Goal: Task Accomplishment & Management: Complete application form

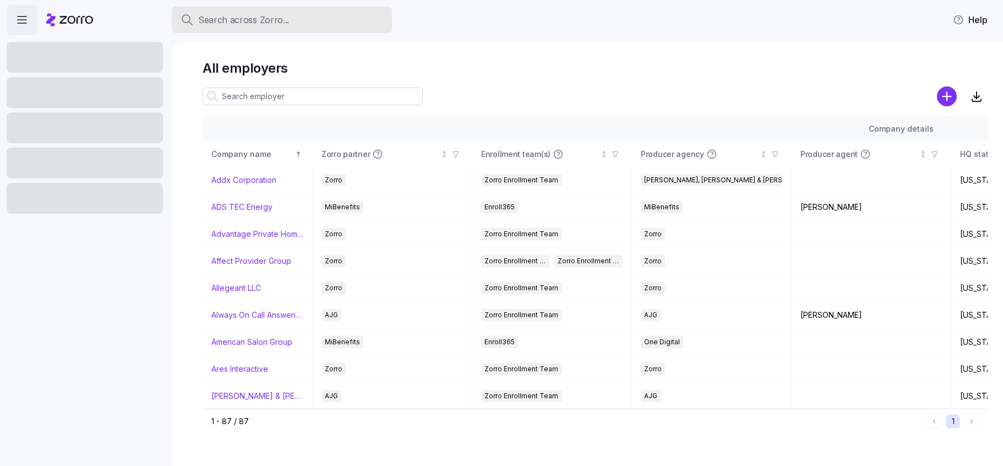
click at [260, 20] on span "Search across Zorro..." at bounding box center [243, 20] width 91 height 14
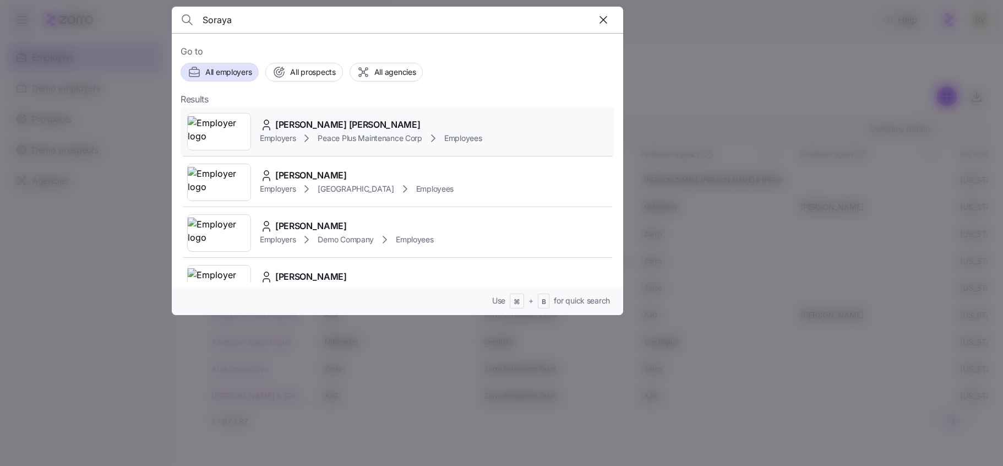
type input "Soraya"
click at [231, 130] on img at bounding box center [219, 131] width 63 height 31
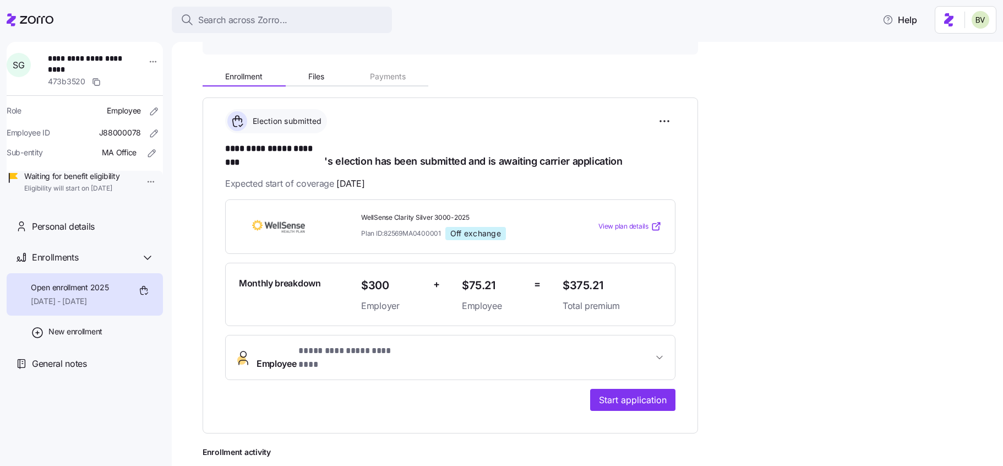
scroll to position [150, 0]
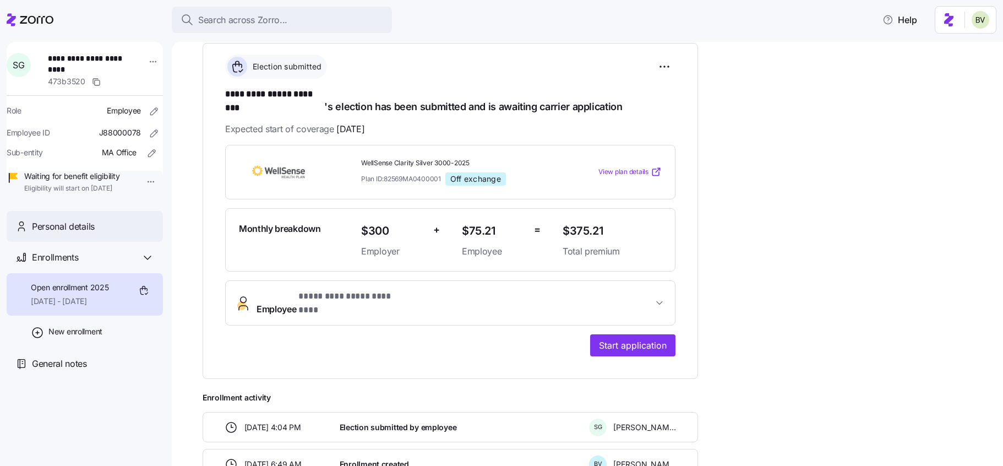
click at [93, 233] on span "Personal details" at bounding box center [63, 227] width 63 height 14
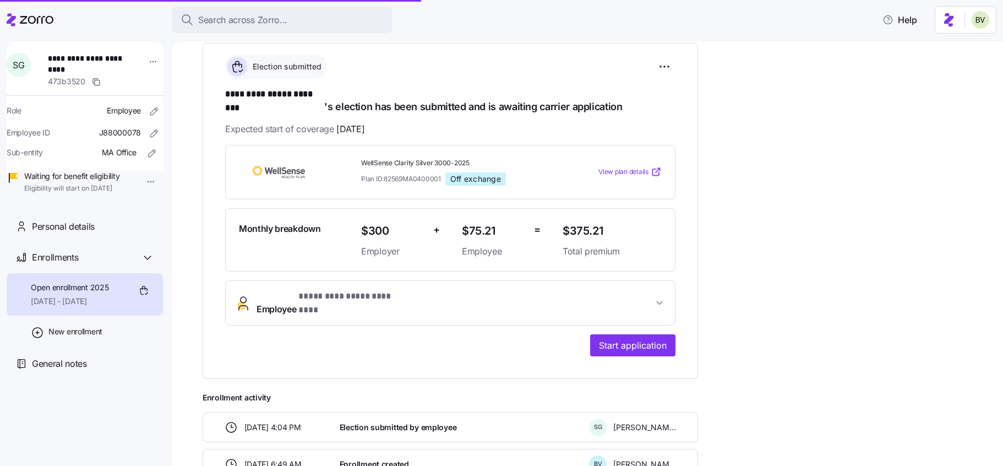
scroll to position [209, 0]
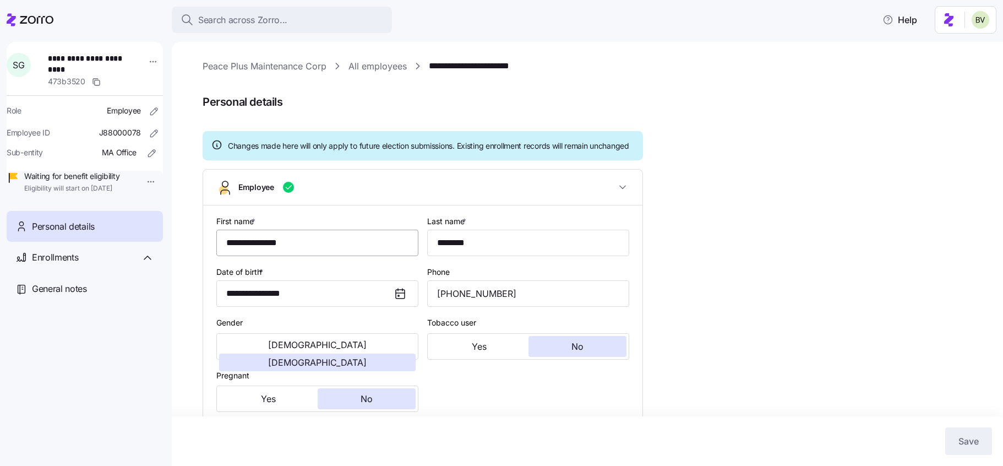
type input "MA"
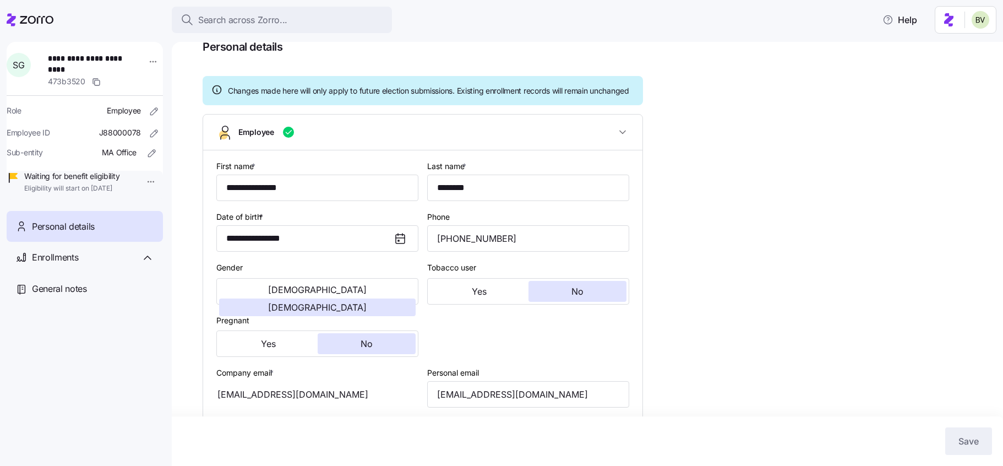
scroll to position [75, 0]
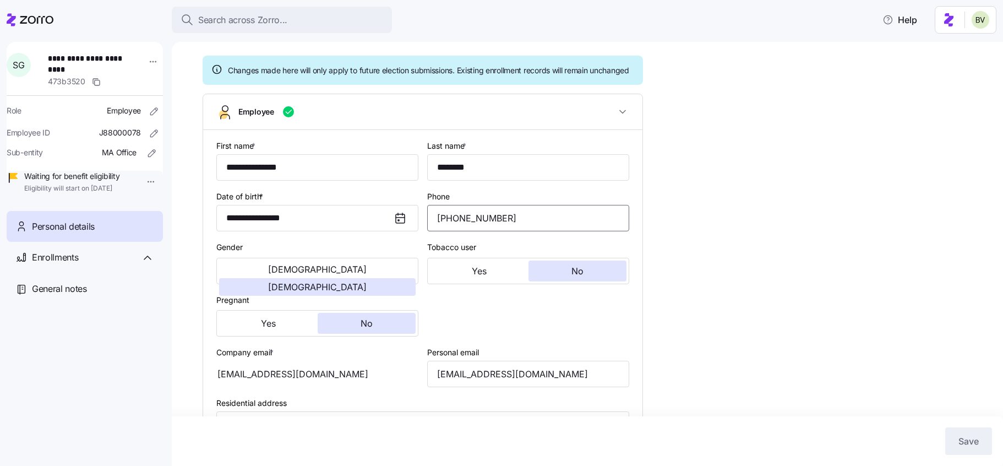
drag, startPoint x: 517, startPoint y: 228, endPoint x: 434, endPoint y: 225, distance: 83.7
click at [434, 225] on input "[PHONE_NUMBER]" at bounding box center [528, 218] width 202 height 26
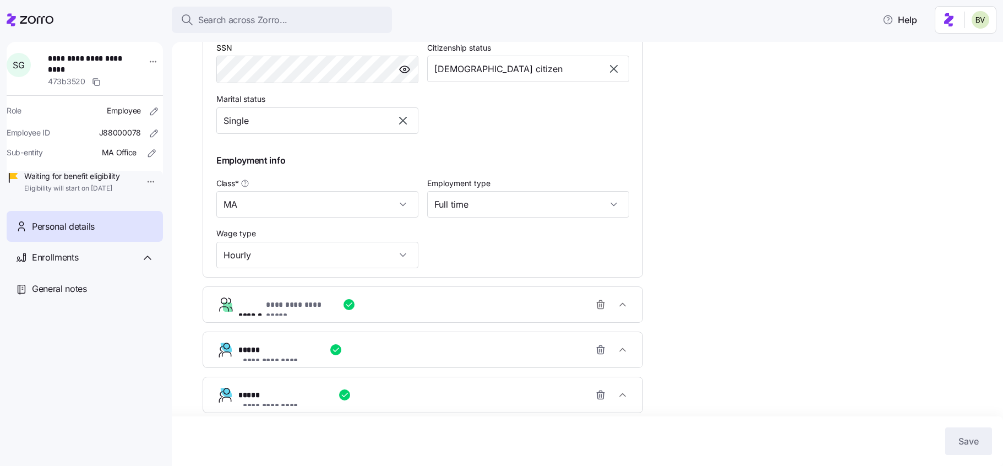
scroll to position [537, 0]
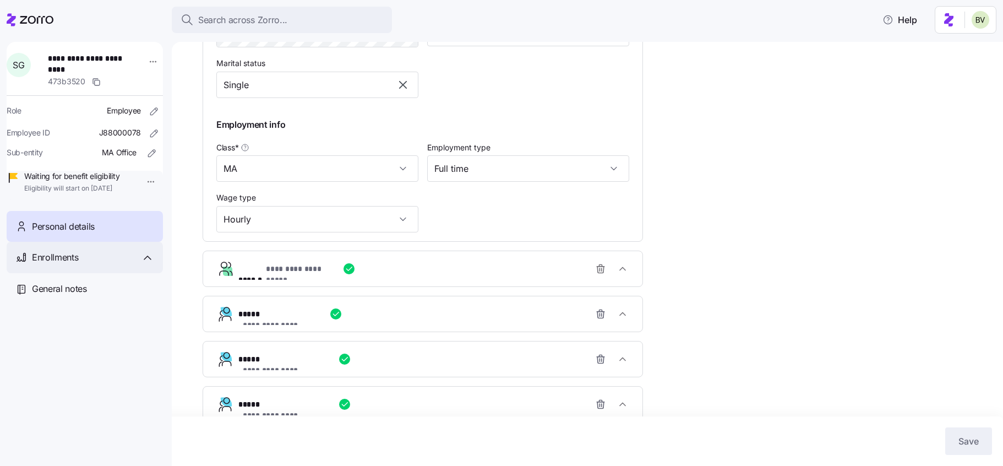
click at [148, 264] on icon at bounding box center [147, 257] width 13 height 13
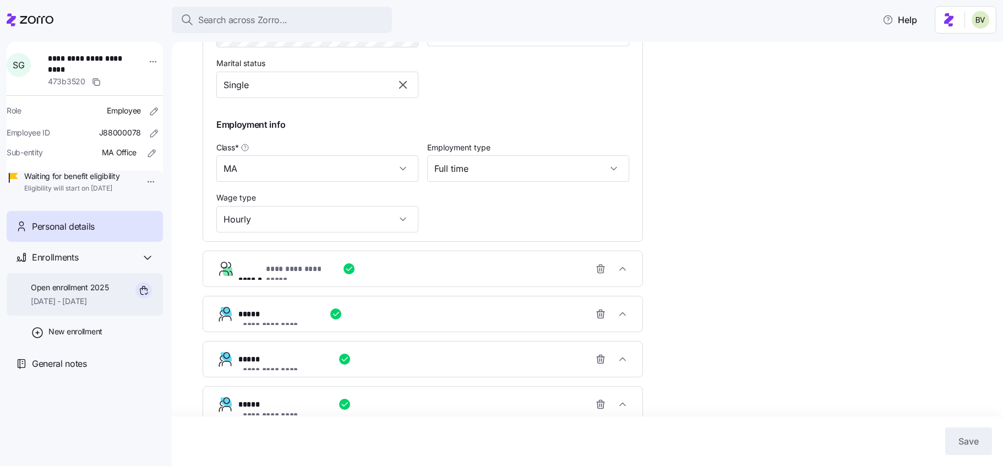
click at [91, 293] on span "Open enrollment 2025" at bounding box center [70, 287] width 78 height 11
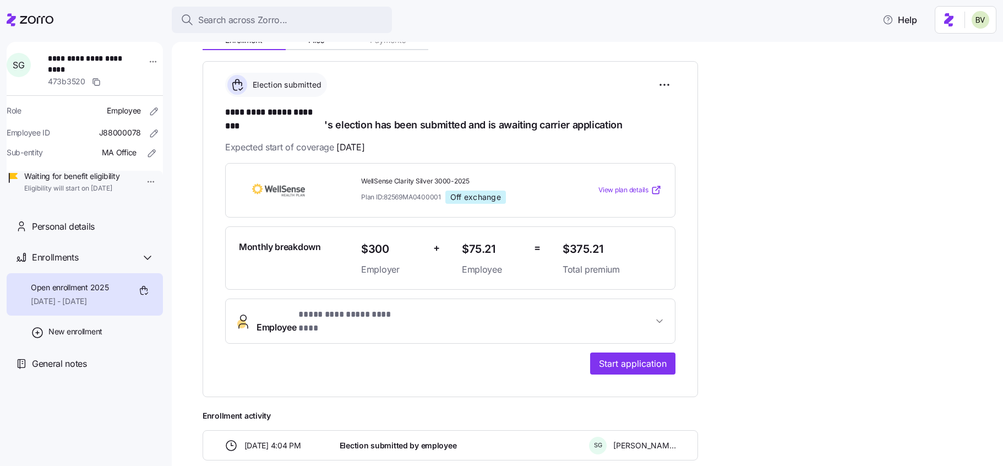
scroll to position [137, 0]
